Goal: Task Accomplishment & Management: Use online tool/utility

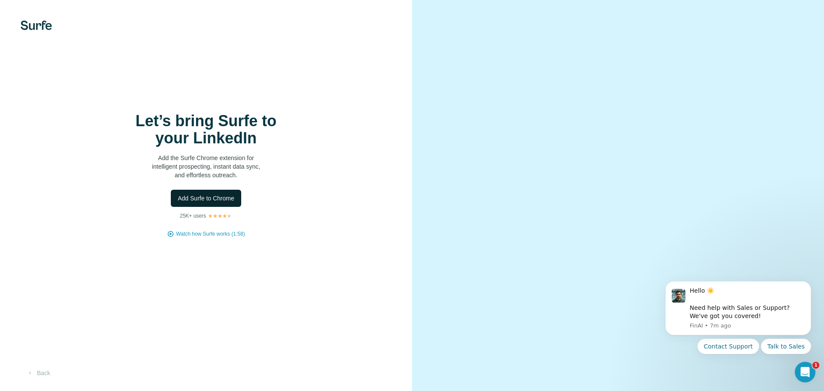
click at [225, 199] on span "Add Surfe to Chrome" at bounding box center [206, 198] width 57 height 9
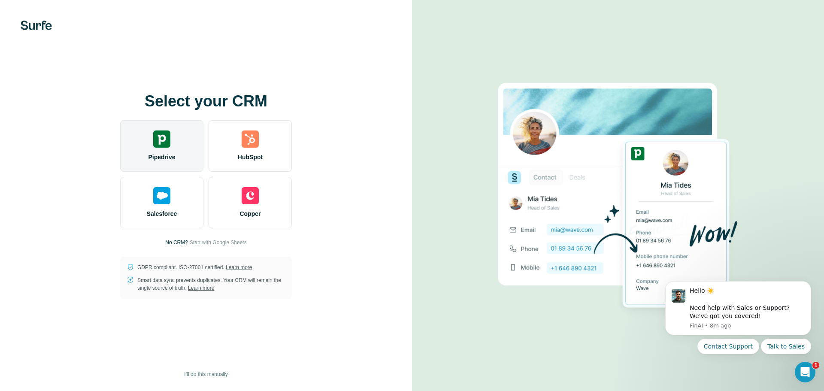
click at [163, 142] on img at bounding box center [161, 138] width 17 height 17
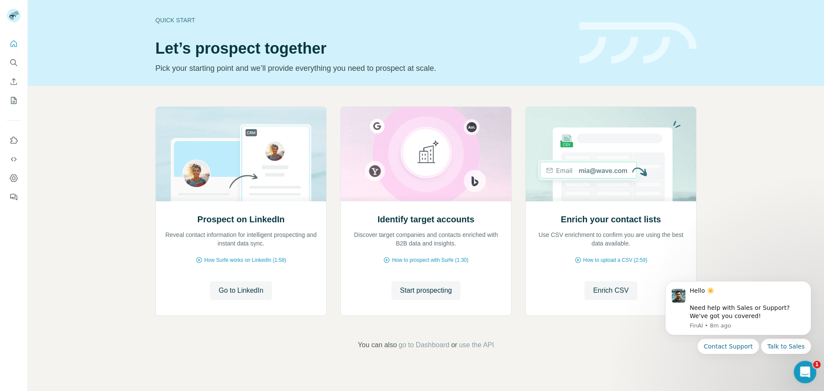
click at [801, 378] on div "Open Intercom Messenger" at bounding box center [804, 371] width 28 height 28
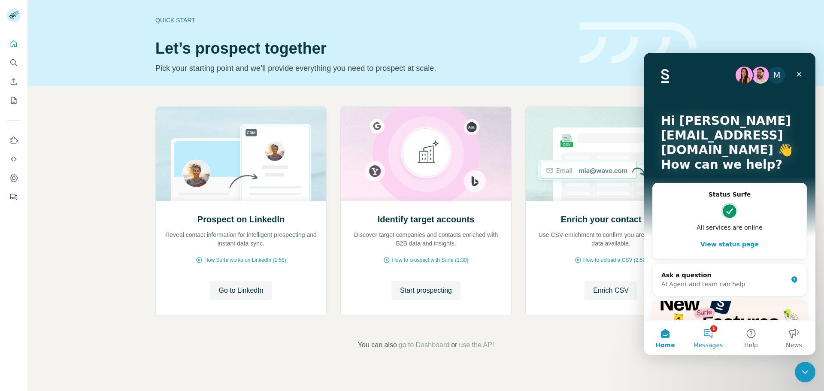
click at [701, 334] on button "1 Messages" at bounding box center [708, 338] width 43 height 34
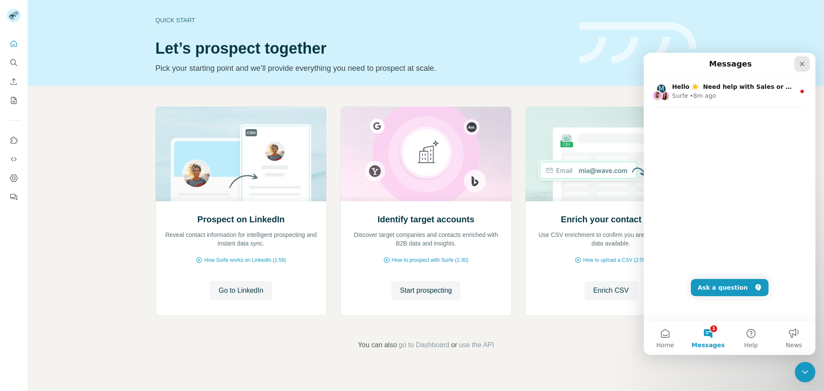
click at [800, 63] on icon "Close" at bounding box center [802, 64] width 7 height 7
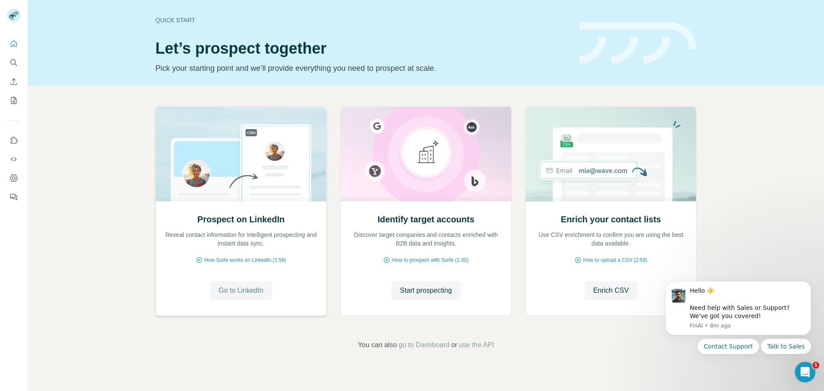
click at [253, 293] on span "Go to LinkedIn" at bounding box center [240, 290] width 45 height 10
click at [424, 281] on button "Start prospecting" at bounding box center [425, 290] width 69 height 19
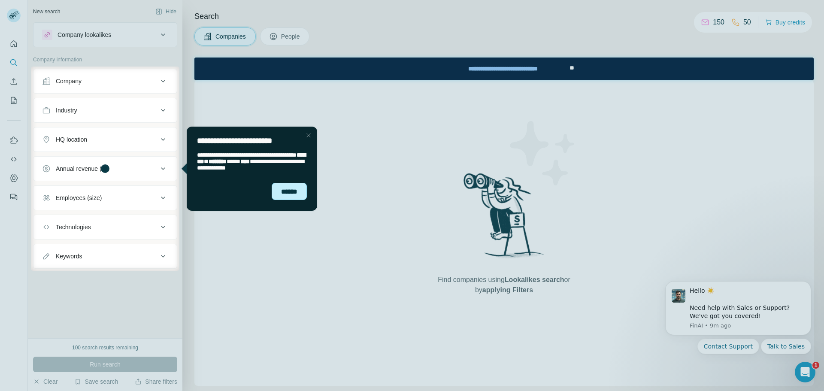
click at [283, 193] on div "******" at bounding box center [289, 191] width 35 height 17
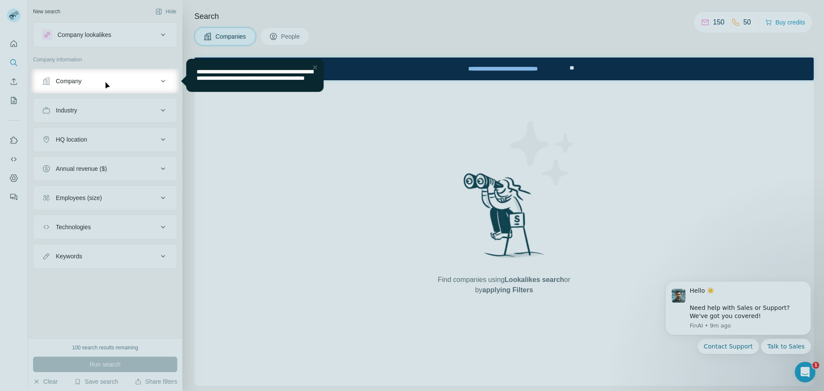
click at [273, 81] on span "**********" at bounding box center [255, 75] width 116 height 12
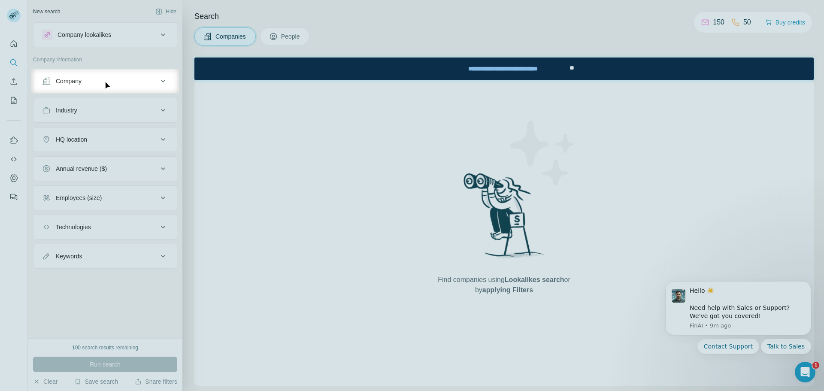
click at [175, 83] on button "Company" at bounding box center [104, 81] width 143 height 21
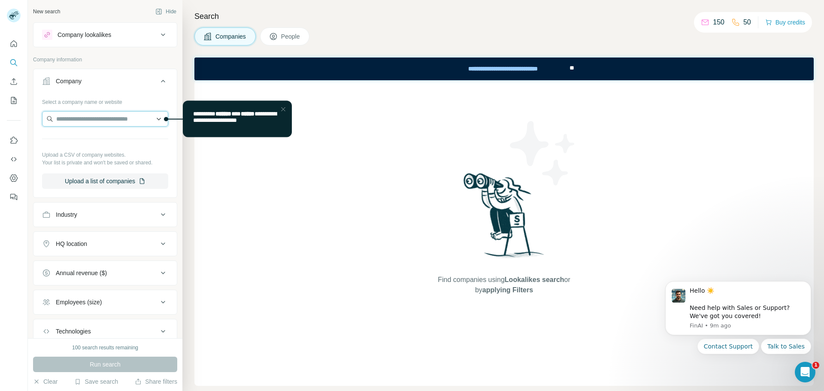
click at [139, 115] on input "text" at bounding box center [105, 118] width 126 height 15
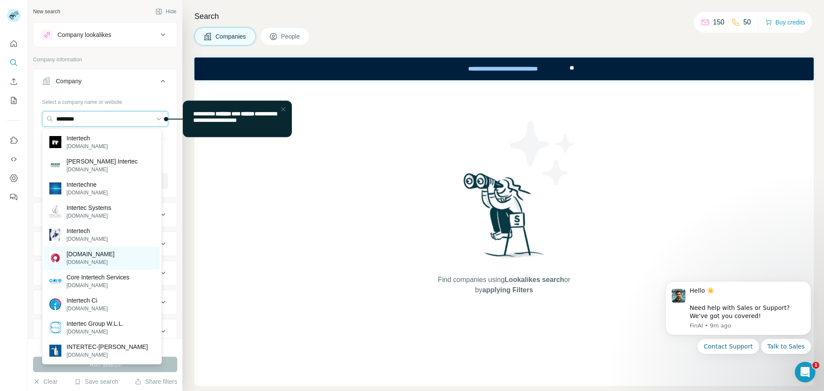
type input "********"
click at [113, 261] on div "[DOMAIN_NAME] [DOMAIN_NAME]" at bounding box center [101, 257] width 115 height 23
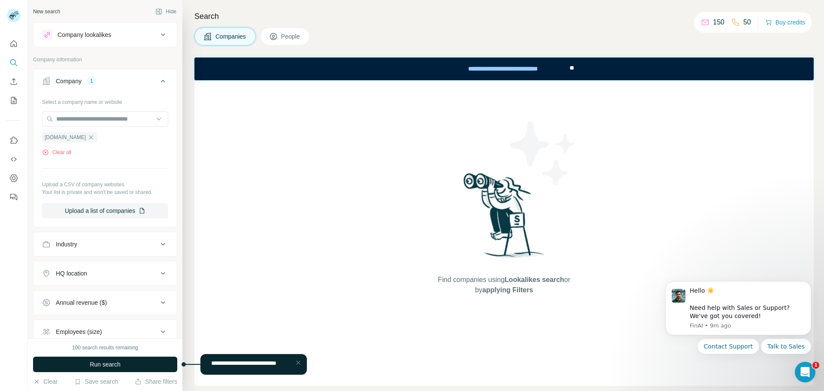
click at [117, 369] on button "Run search" at bounding box center [105, 364] width 144 height 15
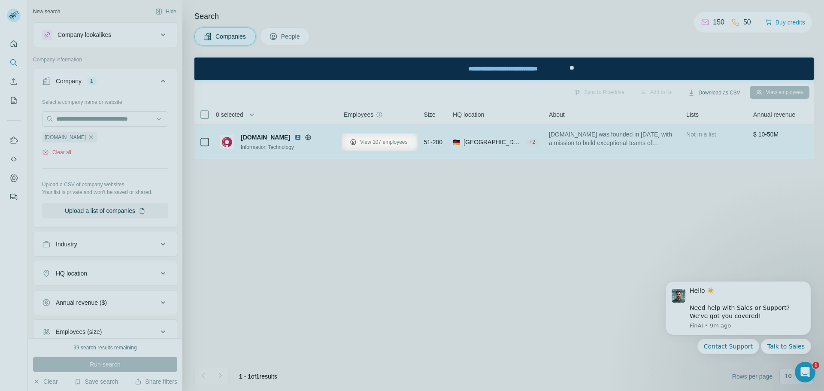
click at [384, 141] on span "View 107 employees" at bounding box center [384, 142] width 48 height 8
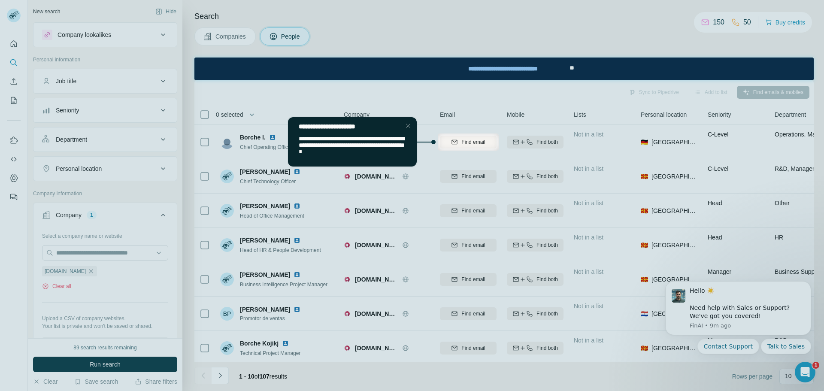
click at [410, 123] on div "Close Step" at bounding box center [408, 126] width 10 height 10
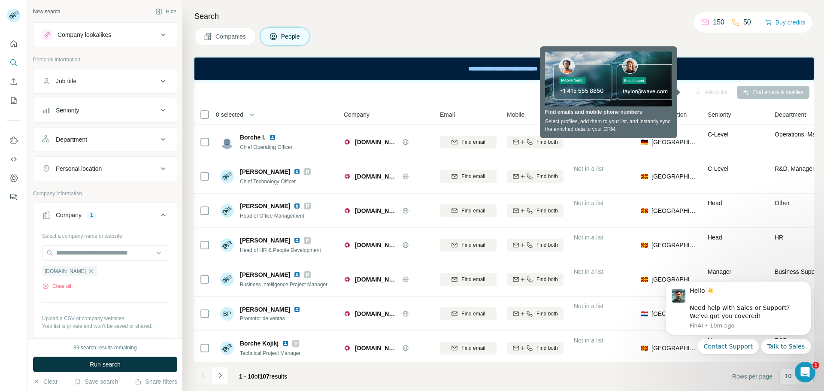
click at [697, 94] on div "Add to list" at bounding box center [710, 92] width 45 height 13
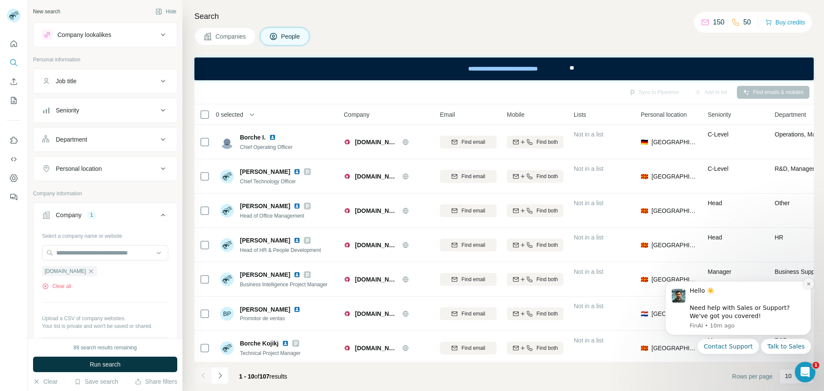
click at [808, 288] on button "Dismiss notification" at bounding box center [808, 283] width 11 height 11
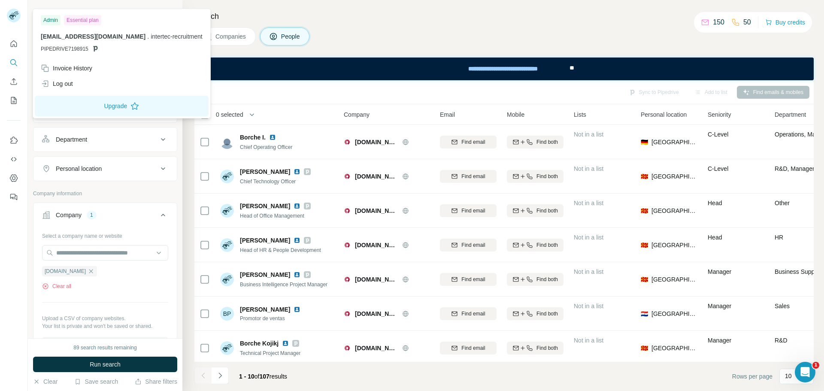
click at [14, 18] on rect at bounding box center [14, 16] width 14 height 14
click at [402, 34] on div "Companies People" at bounding box center [503, 36] width 619 height 18
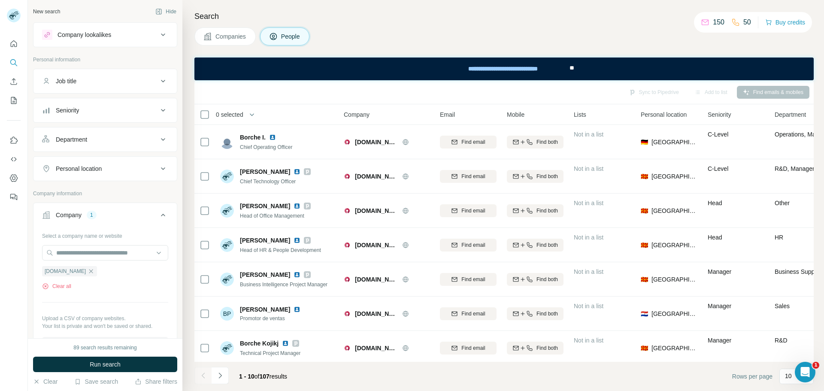
click at [197, 16] on h4 "Search" at bounding box center [503, 16] width 619 height 12
click at [12, 60] on icon "Search" at bounding box center [13, 62] width 6 height 6
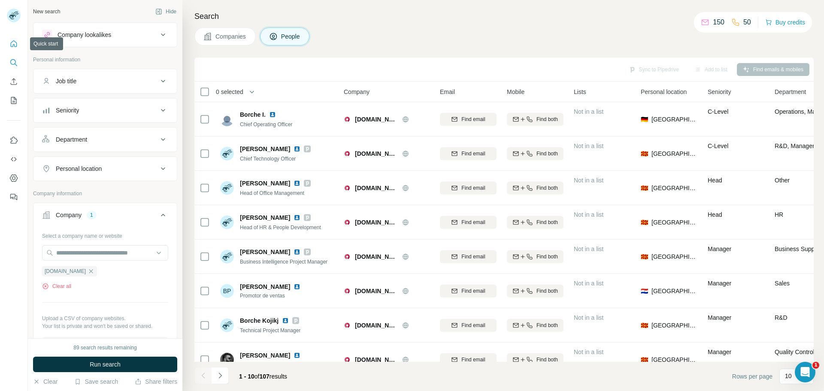
click at [9, 47] on button "Quick start" at bounding box center [14, 43] width 14 height 15
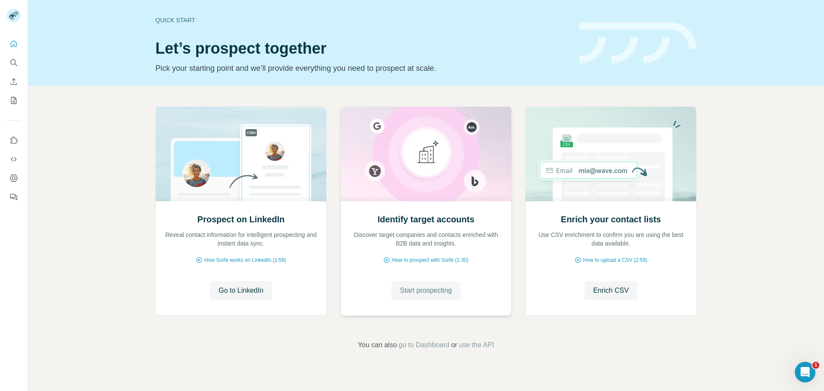
click at [420, 293] on span "Start prospecting" at bounding box center [426, 290] width 52 height 10
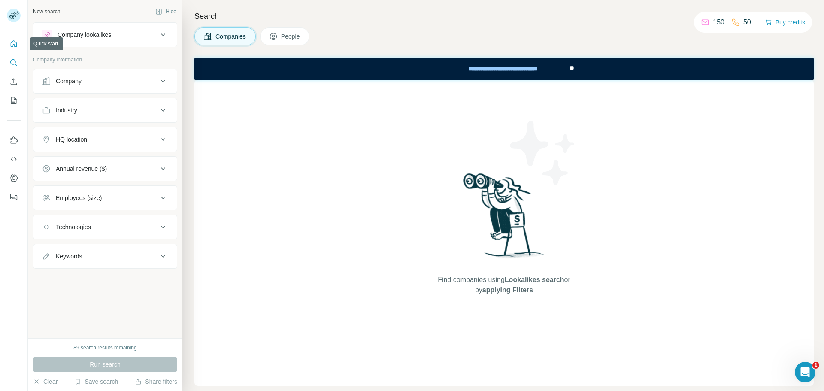
click at [12, 45] on icon "Quick start" at bounding box center [13, 43] width 9 height 9
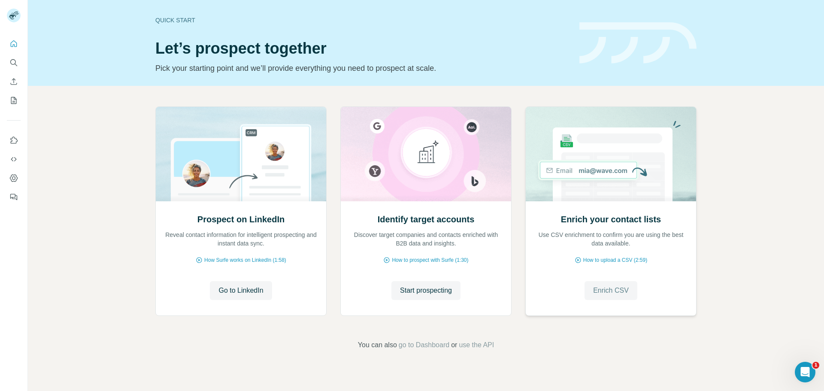
click at [600, 295] on span "Enrich CSV" at bounding box center [611, 290] width 36 height 10
